Goal: Find specific page/section: Find specific page/section

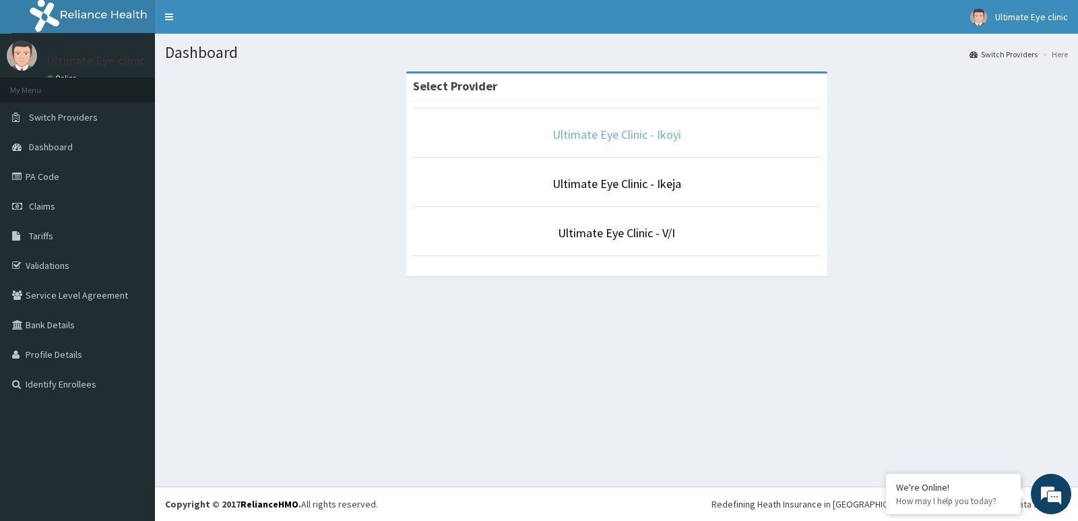
click at [605, 137] on link "Ultimate Eye Clinic - Ikoyi" at bounding box center [616, 134] width 129 height 15
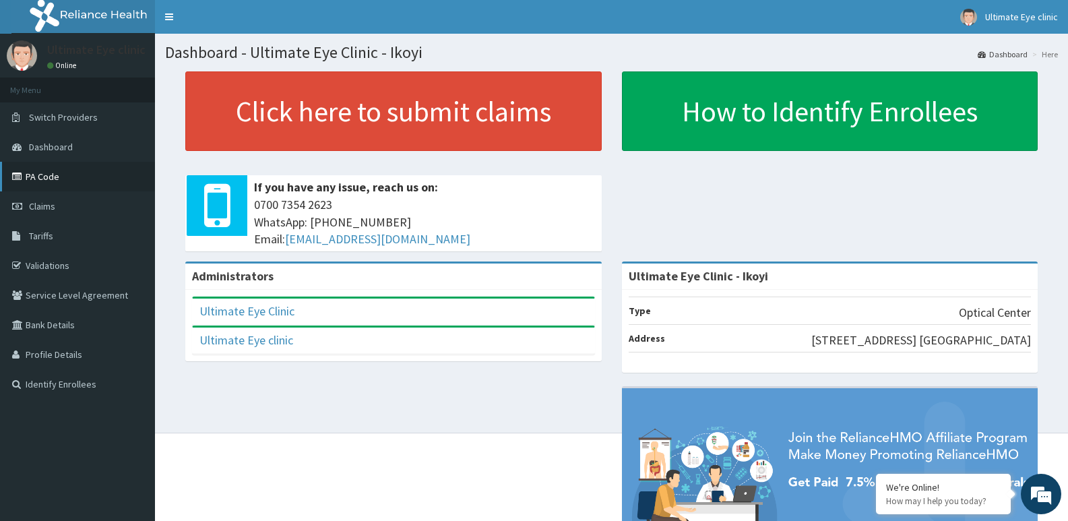
click at [46, 181] on link "PA Code" at bounding box center [77, 177] width 155 height 30
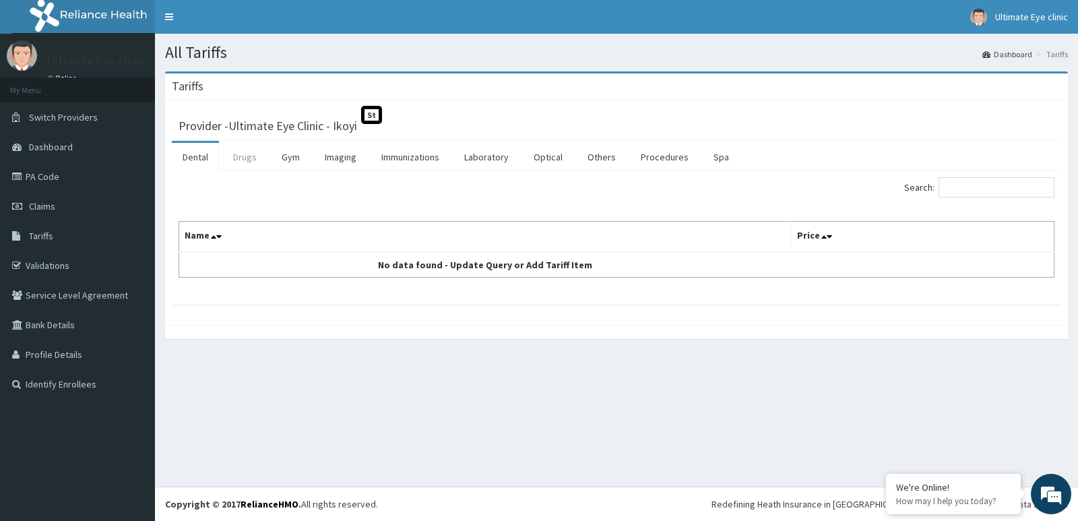
click at [246, 153] on link "Drugs" at bounding box center [244, 157] width 45 height 28
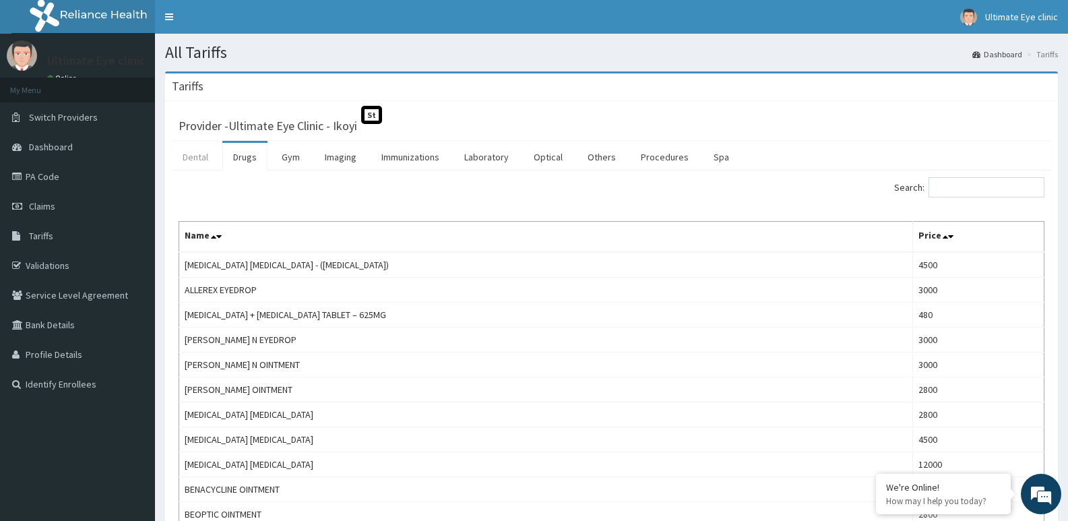
click at [185, 157] on link "Dental" at bounding box center [195, 157] width 47 height 28
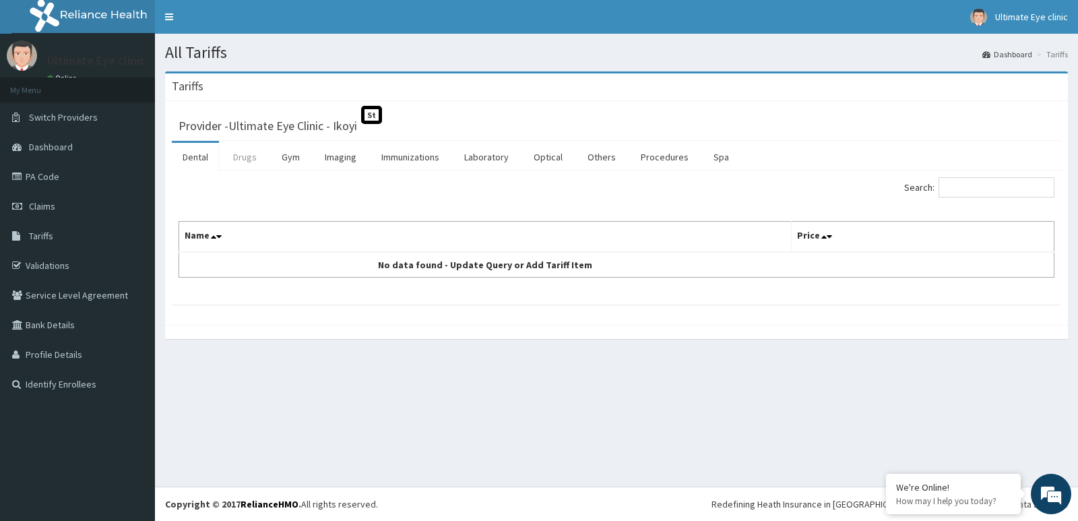
click at [235, 154] on link "Drugs" at bounding box center [244, 157] width 45 height 28
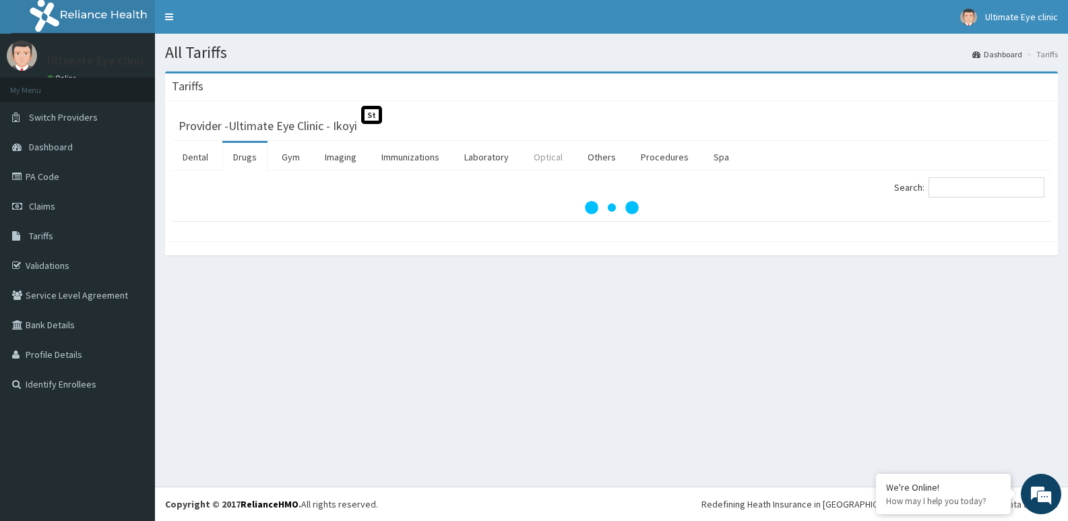
click at [547, 154] on link "Optical" at bounding box center [548, 157] width 51 height 28
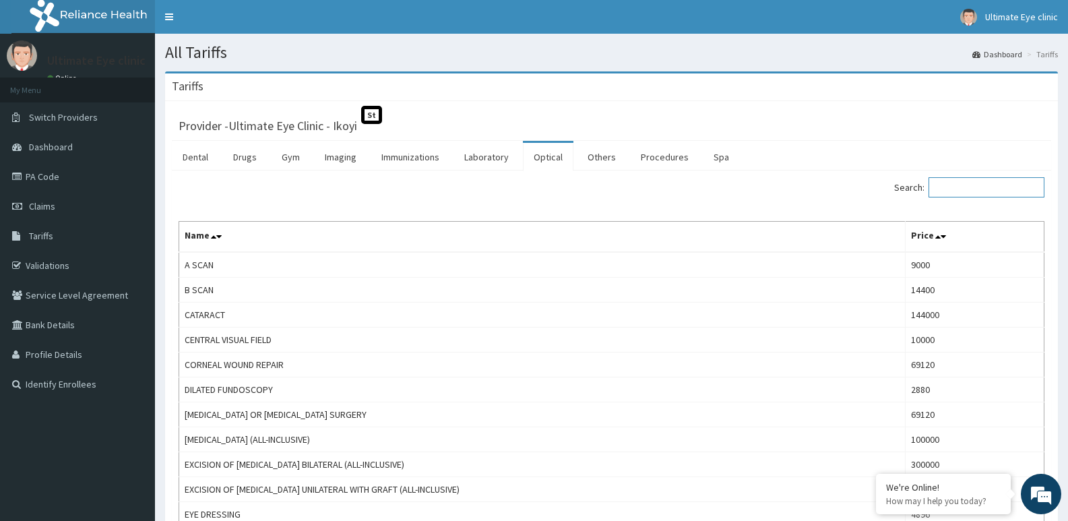
click at [979, 185] on input "Search:" at bounding box center [986, 187] width 116 height 20
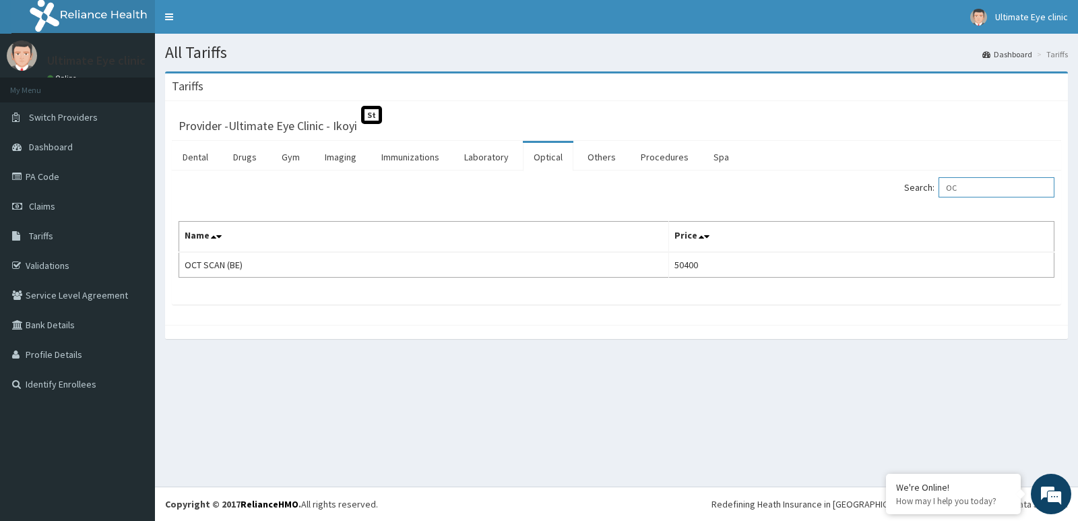
type input "O"
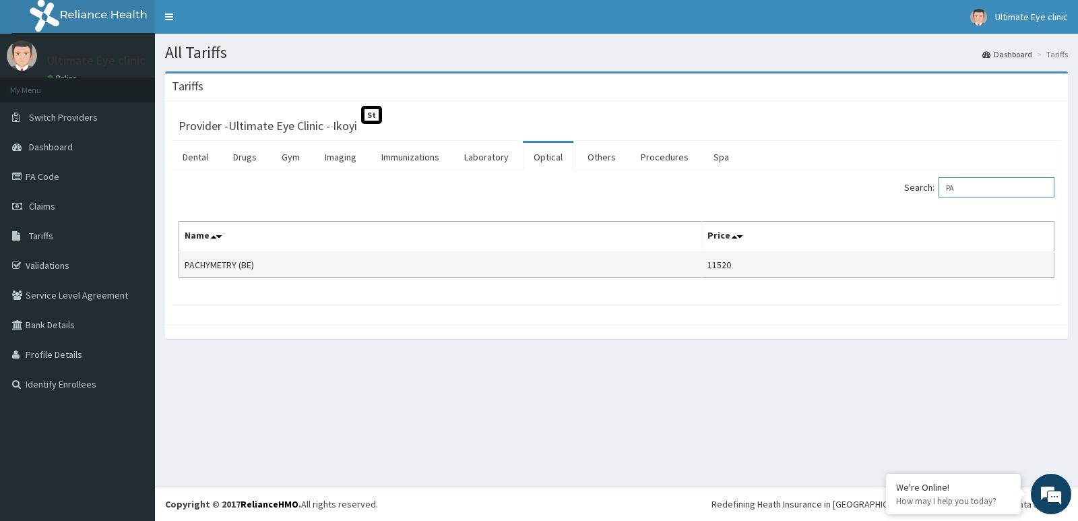
type input "P"
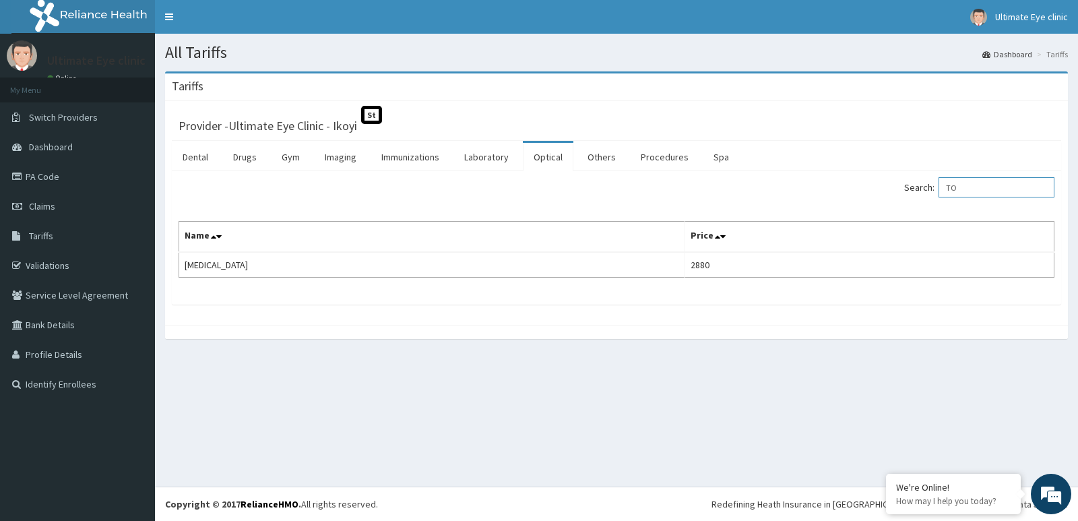
type input "T"
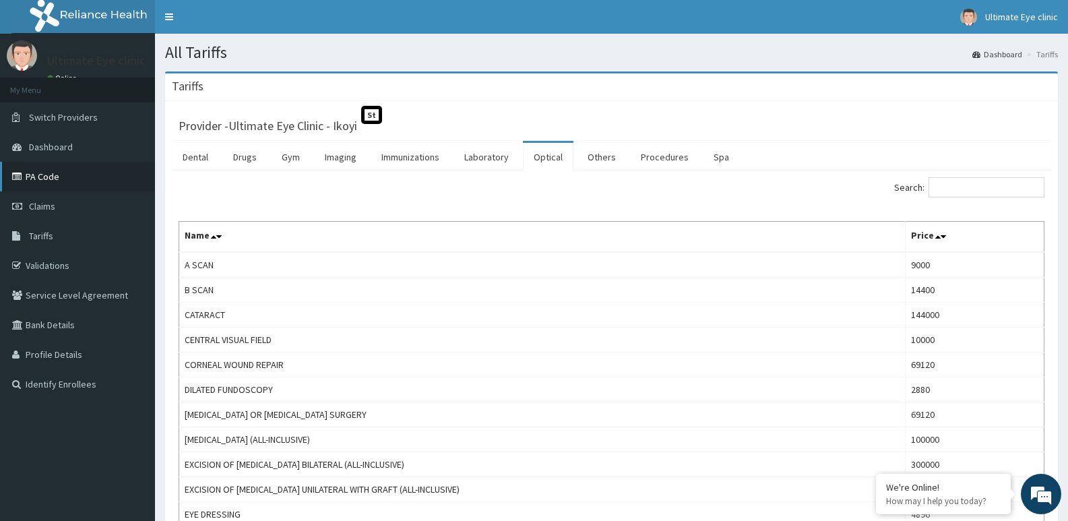
click at [75, 184] on link "PA Code" at bounding box center [77, 177] width 155 height 30
